Goal: Download file/media

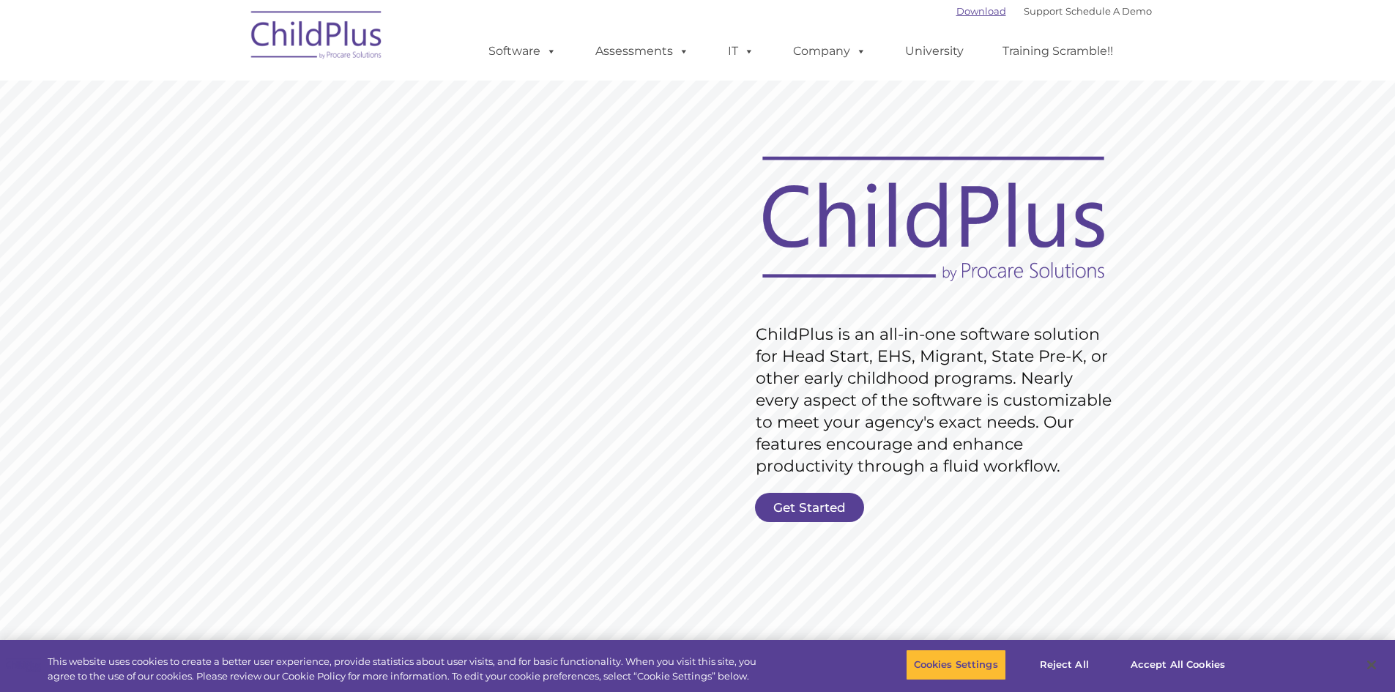
click at [965, 15] on link "Download" at bounding box center [981, 11] width 50 height 12
click at [1229, 67] on nav "Download Support | Schedule A Demo  MENU MENU Software ChildPlus: The original…" at bounding box center [697, 40] width 1395 height 81
click at [1283, 152] on rs-slide "Request Pricing ChildPlus is an all-in-one software solution for Head Start, EH…" at bounding box center [697, 380] width 1395 height 659
click at [1136, 57] on ul "Software ChildPlus: The original and most widely-used Head Start data managemen…" at bounding box center [805, 51] width 693 height 59
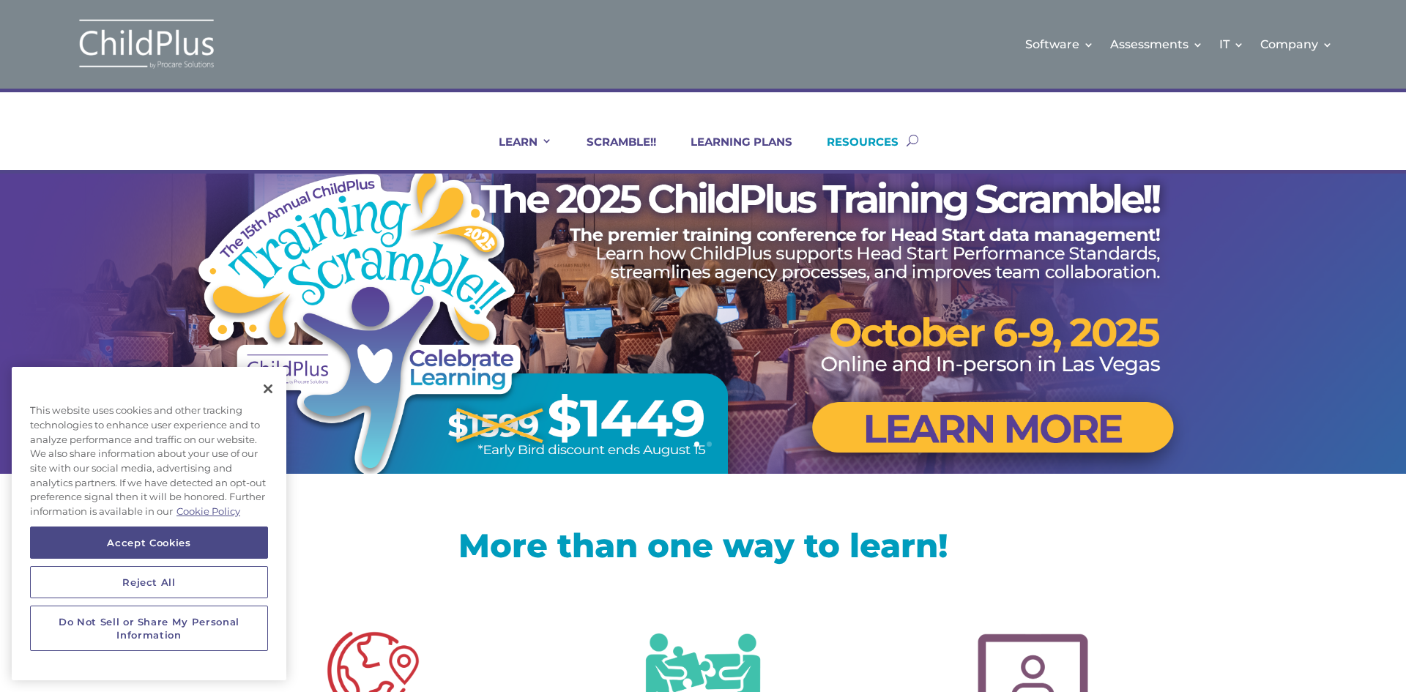
click at [874, 145] on link "RESOURCES" at bounding box center [853, 152] width 90 height 35
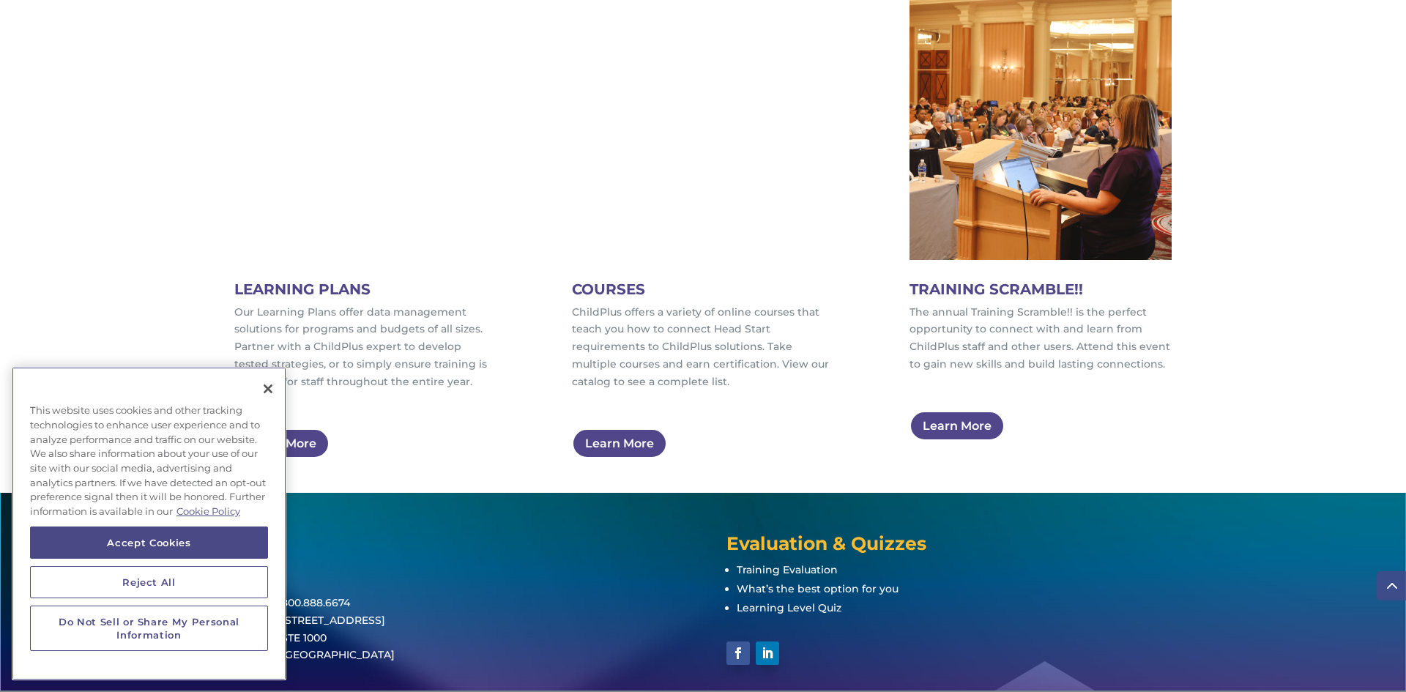
scroll to position [879, 0]
